Goal: Information Seeking & Learning: Compare options

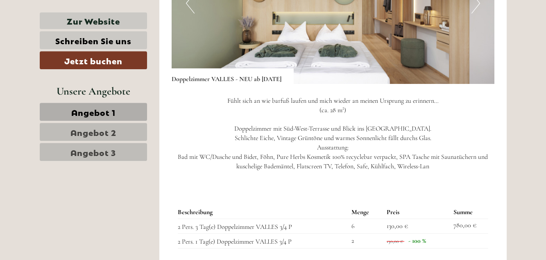
scroll to position [626, 0]
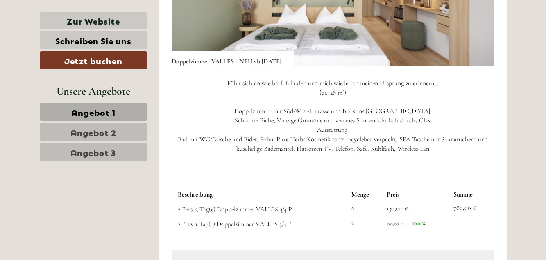
click at [123, 134] on link "Angebot 2" at bounding box center [93, 132] width 107 height 18
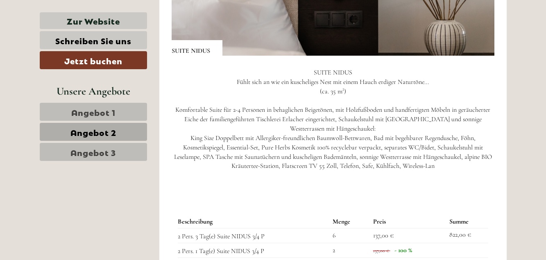
click at [109, 134] on span "Angebot 2" at bounding box center [93, 131] width 46 height 11
click at [92, 133] on span "Angebot 2" at bounding box center [93, 131] width 46 height 11
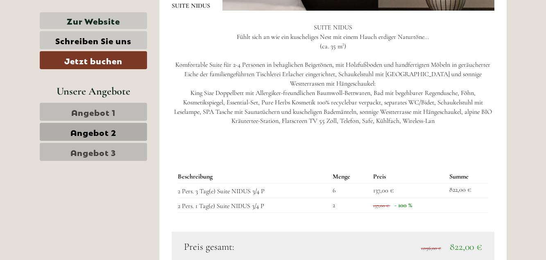
scroll to position [699, 0]
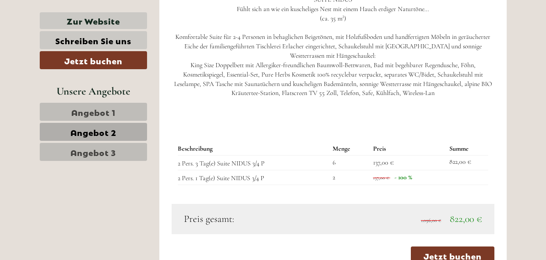
click at [99, 153] on span "Angebot 3" at bounding box center [92, 151] width 45 height 11
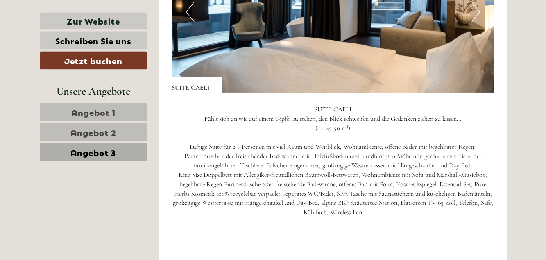
scroll to position [616, 0]
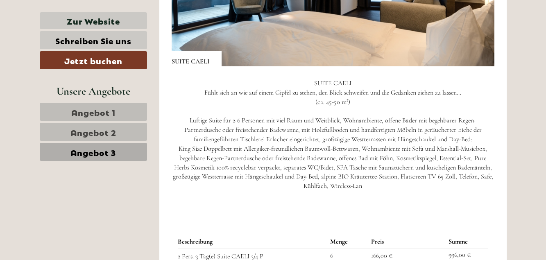
click at [73, 113] on span "Angebot 1" at bounding box center [93, 111] width 44 height 11
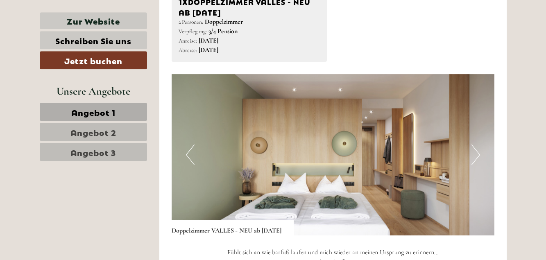
scroll to position [477, 0]
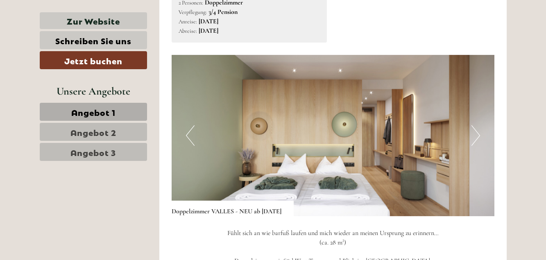
click at [477, 136] on button "Next" at bounding box center [475, 135] width 9 height 20
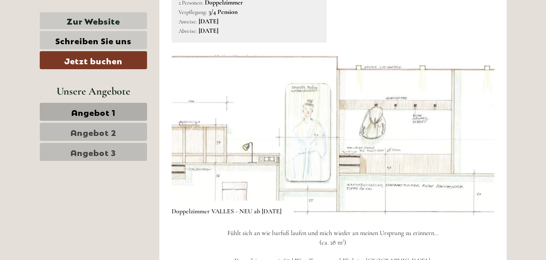
click at [477, 136] on button "Next" at bounding box center [475, 135] width 9 height 20
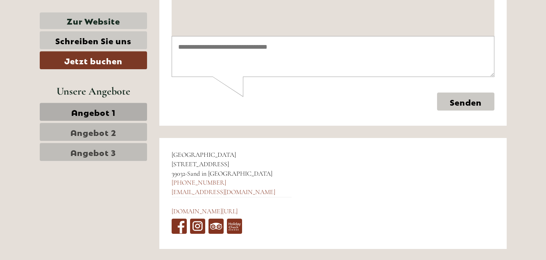
scroll to position [2757, 0]
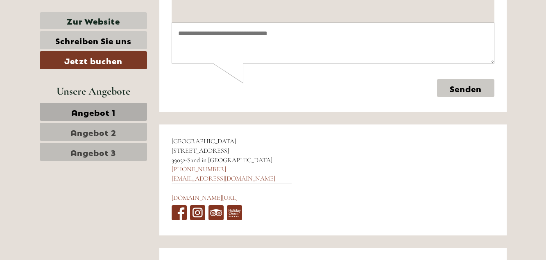
click at [101, 112] on span "Angebot 1" at bounding box center [93, 111] width 44 height 11
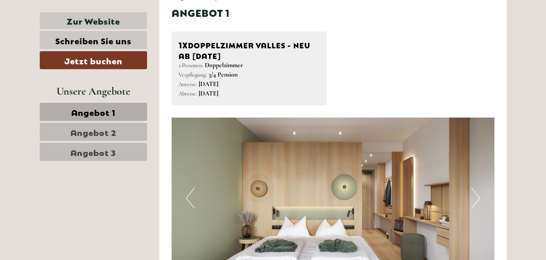
scroll to position [435, 0]
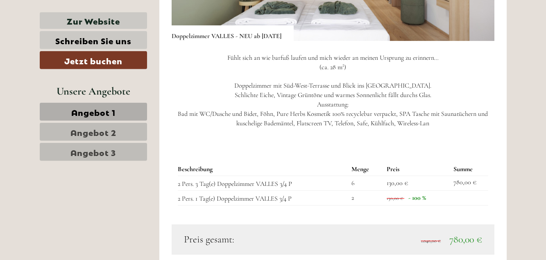
scroll to position [654, 0]
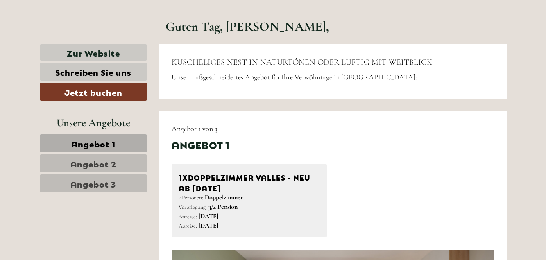
scroll to position [299, 0]
